Goal: Task Accomplishment & Management: Manage account settings

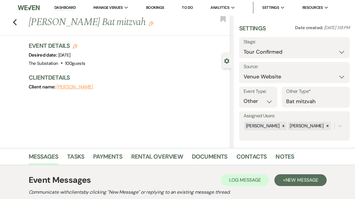
click at [72, 9] on link "Dashboard" at bounding box center [64, 8] width 21 height 6
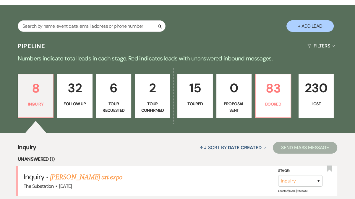
scroll to position [98, 0]
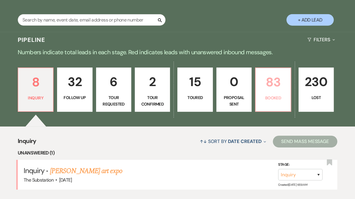
click at [274, 84] on p "83" at bounding box center [272, 82] width 27 height 20
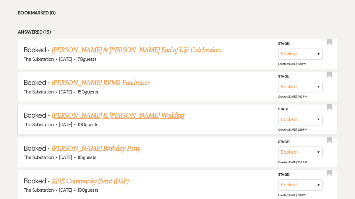
scroll to position [426, 0]
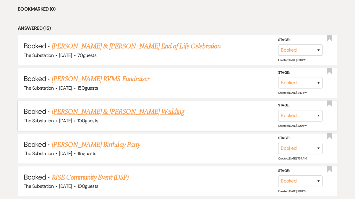
click at [134, 109] on link "[PERSON_NAME] & [PERSON_NAME] Wedding" at bounding box center [118, 112] width 132 height 11
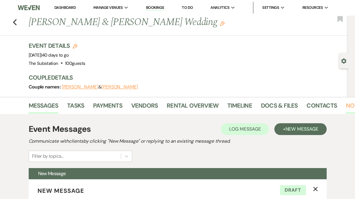
click at [348, 108] on link "Notes" at bounding box center [355, 107] width 19 height 13
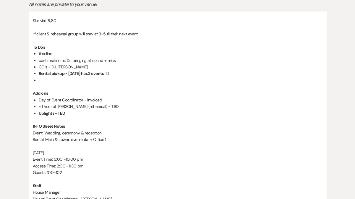
scroll to position [138, 0]
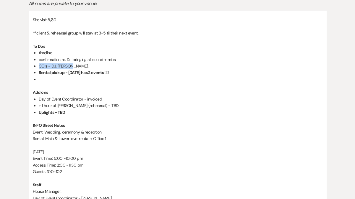
drag, startPoint x: 38, startPoint y: 66, endPoint x: 79, endPoint y: 66, distance: 41.1
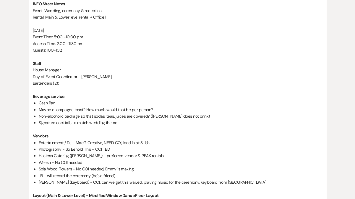
scroll to position [262, 0]
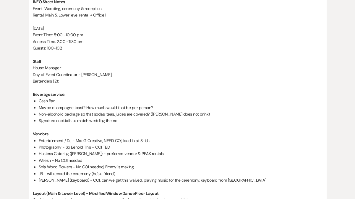
click at [90, 141] on li "Entertainment / DJ - MacG Creative, NEED COI, load in at 3-ish" at bounding box center [181, 141] width 284 height 7
drag, startPoint x: 76, startPoint y: 142, endPoint x: 102, endPoint y: 141, distance: 25.4
click at [102, 141] on li "Entertainment / DJ - MacG Creative, NEED COI, load in at 3-ish" at bounding box center [181, 141] width 284 height 7
copy li "MacG Creative"
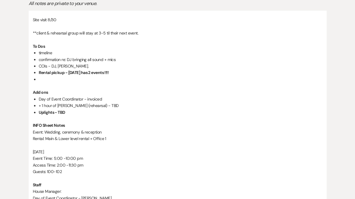
scroll to position [14, 0]
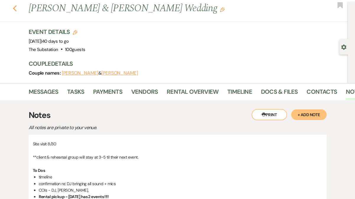
click at [15, 8] on icon "Previous" at bounding box center [15, 8] width 4 height 7
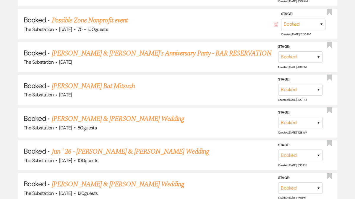
scroll to position [683, 0]
